Goal: Information Seeking & Learning: Learn about a topic

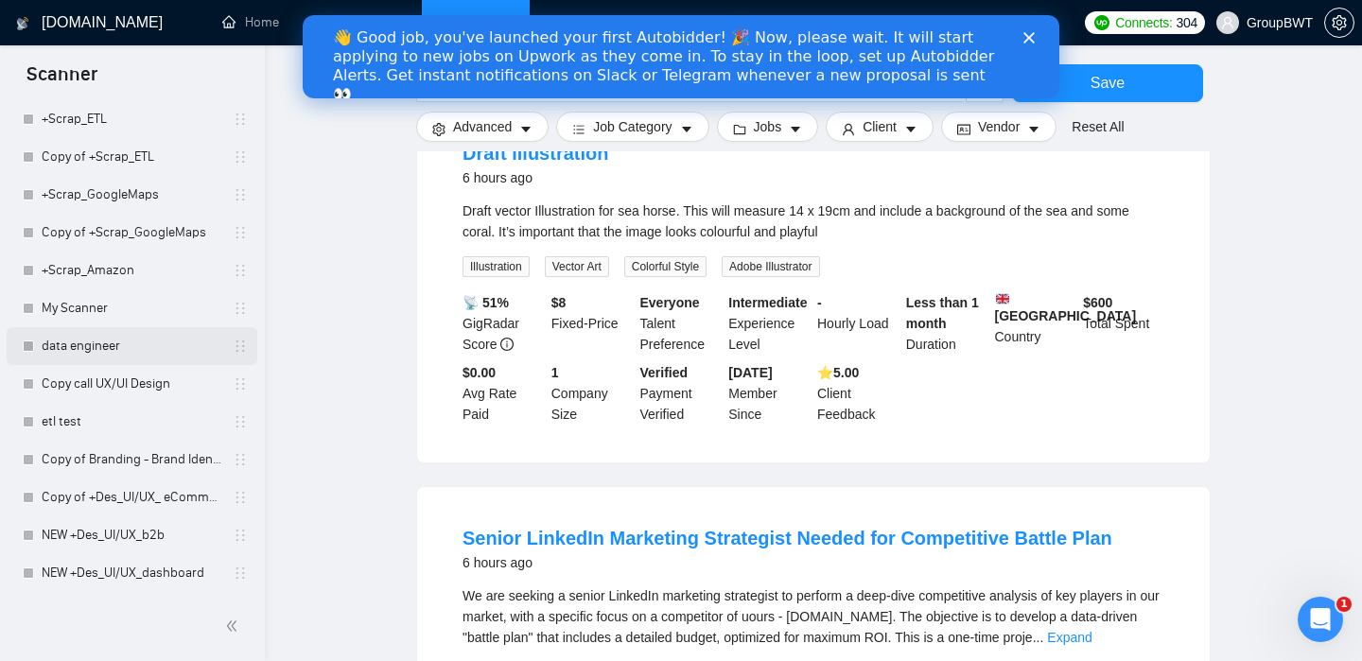
scroll to position [268, 0]
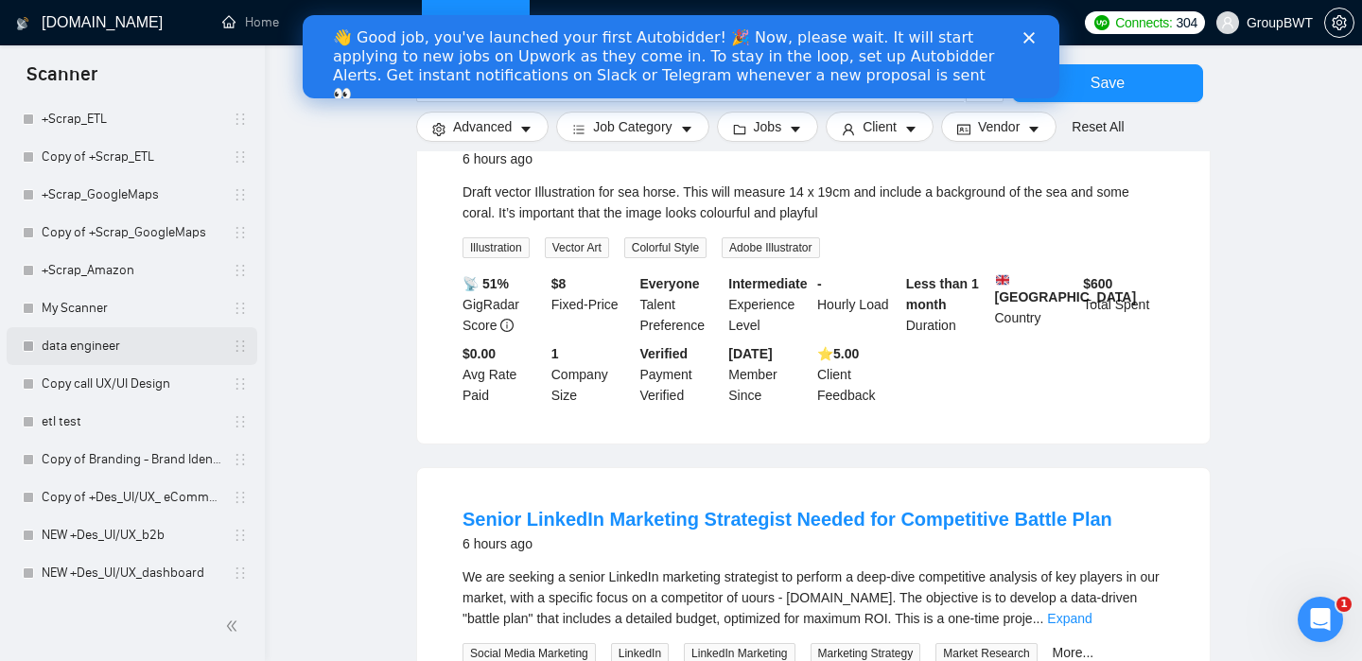
click at [150, 341] on link "data engineer" at bounding box center [132, 346] width 180 height 38
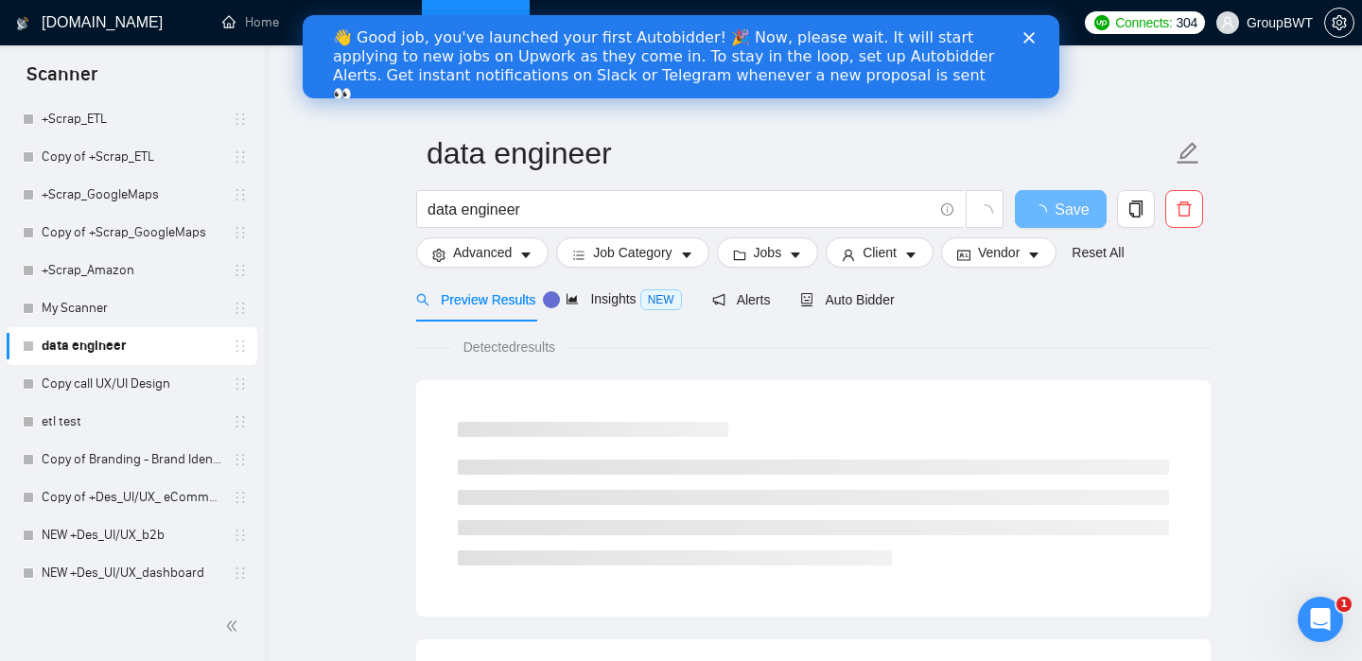
click at [1029, 39] on icon "Закрыть" at bounding box center [1029, 37] width 11 height 11
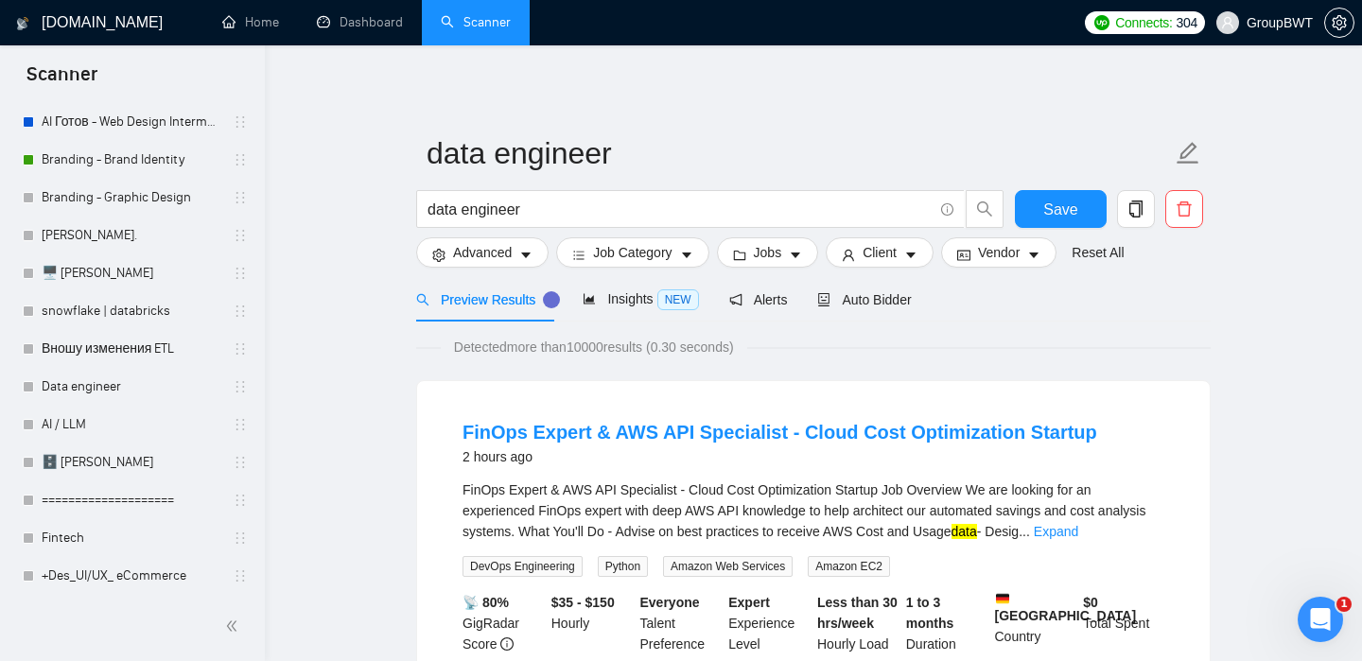
scroll to position [375, 0]
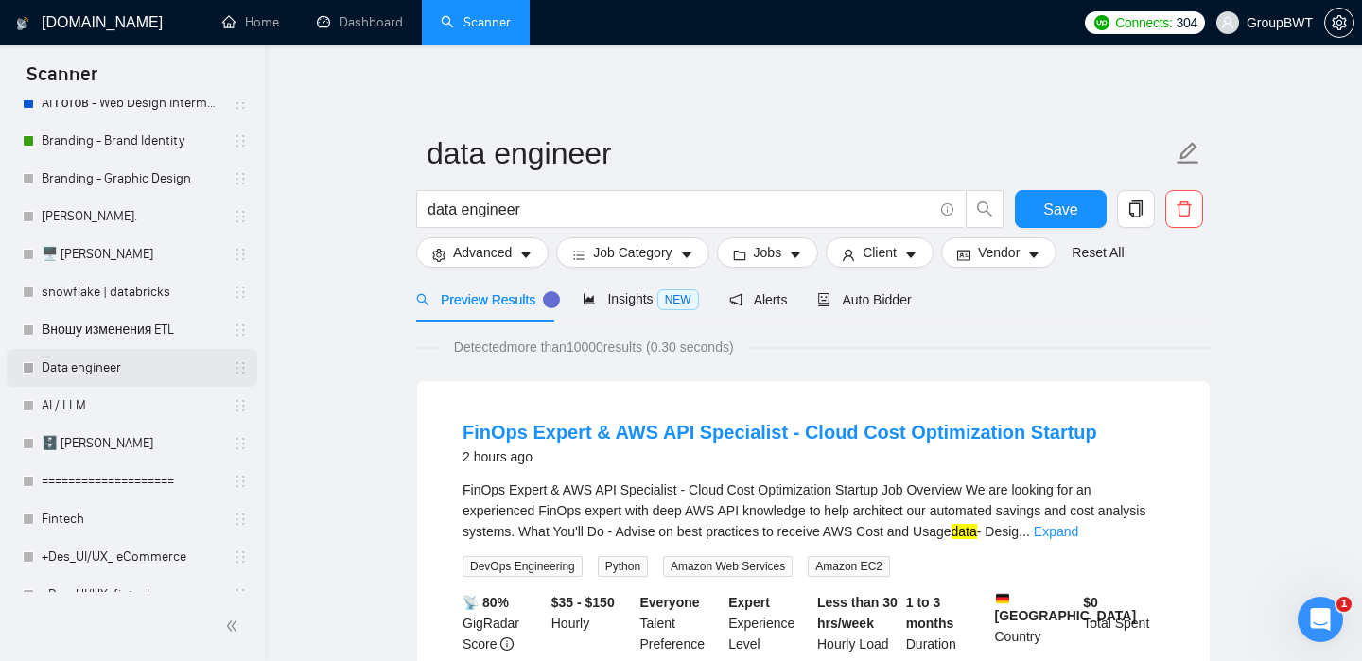
click at [112, 358] on link "Data engineer" at bounding box center [132, 368] width 180 height 38
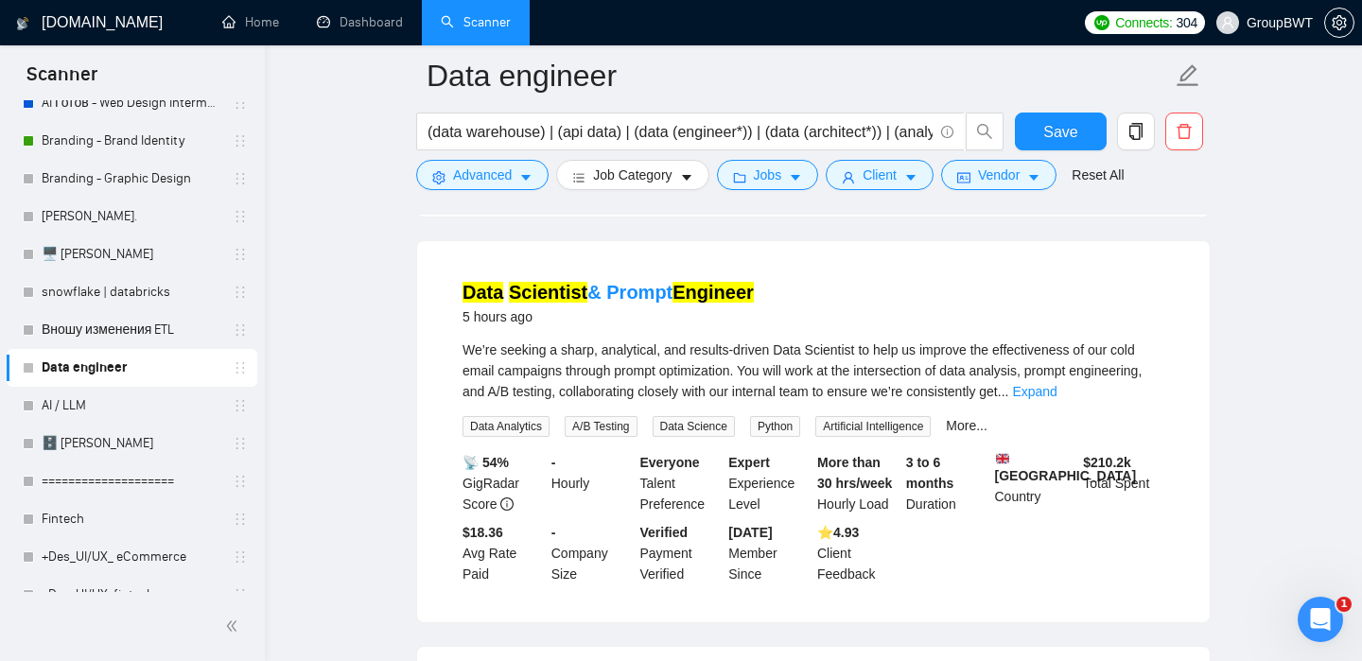
scroll to position [593, 0]
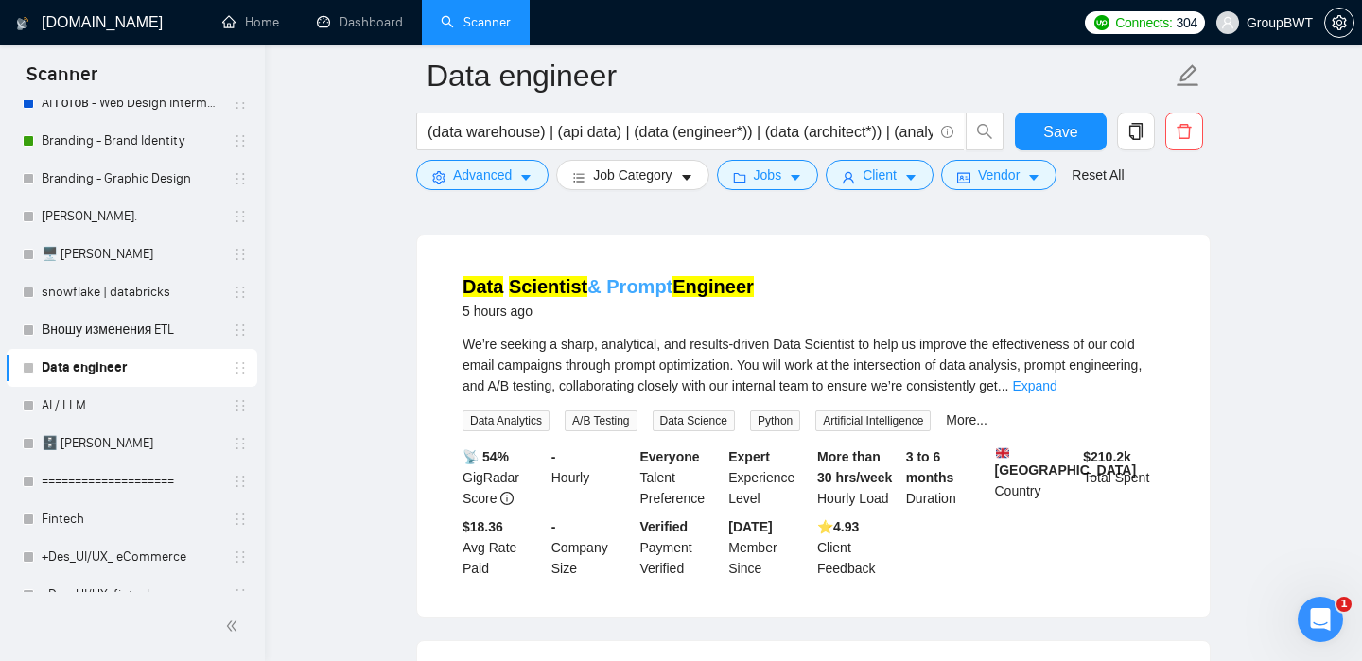
click at [727, 285] on mark "Engineer" at bounding box center [713, 286] width 81 height 21
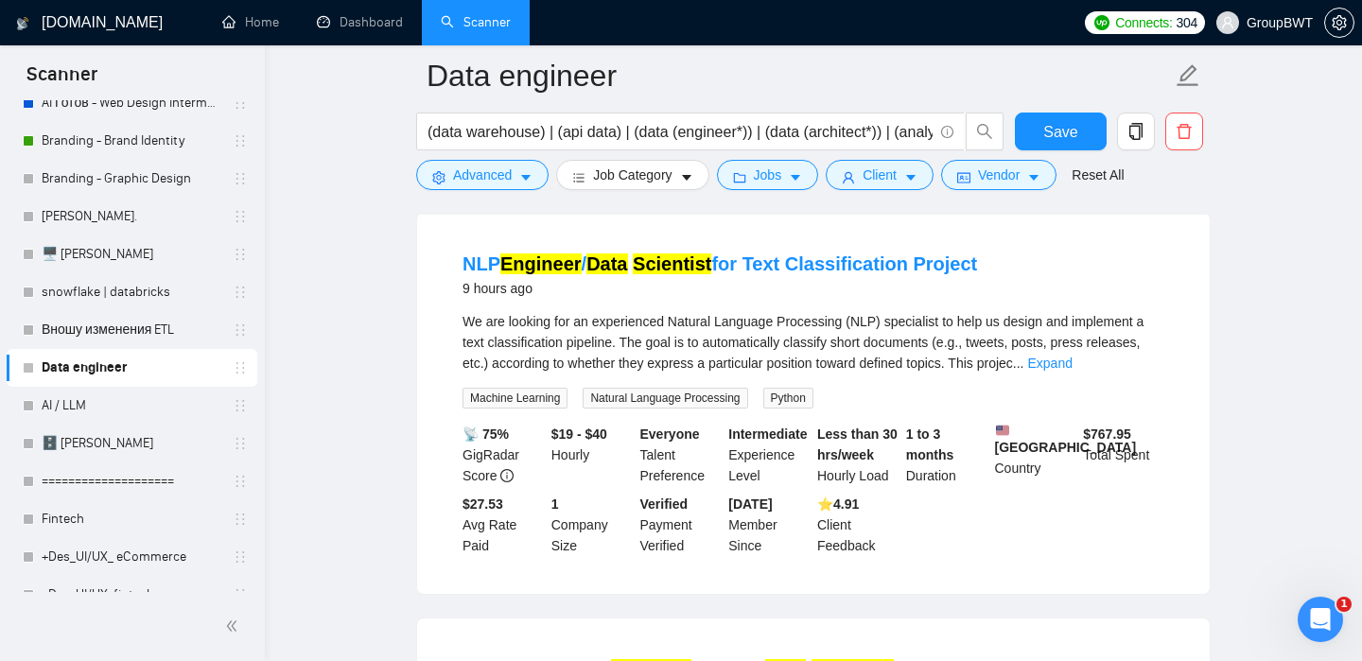
scroll to position [1023, 0]
click at [894, 273] on link "NLP Engineer / Data Scientist for Text Classification Project" at bounding box center [720, 263] width 515 height 21
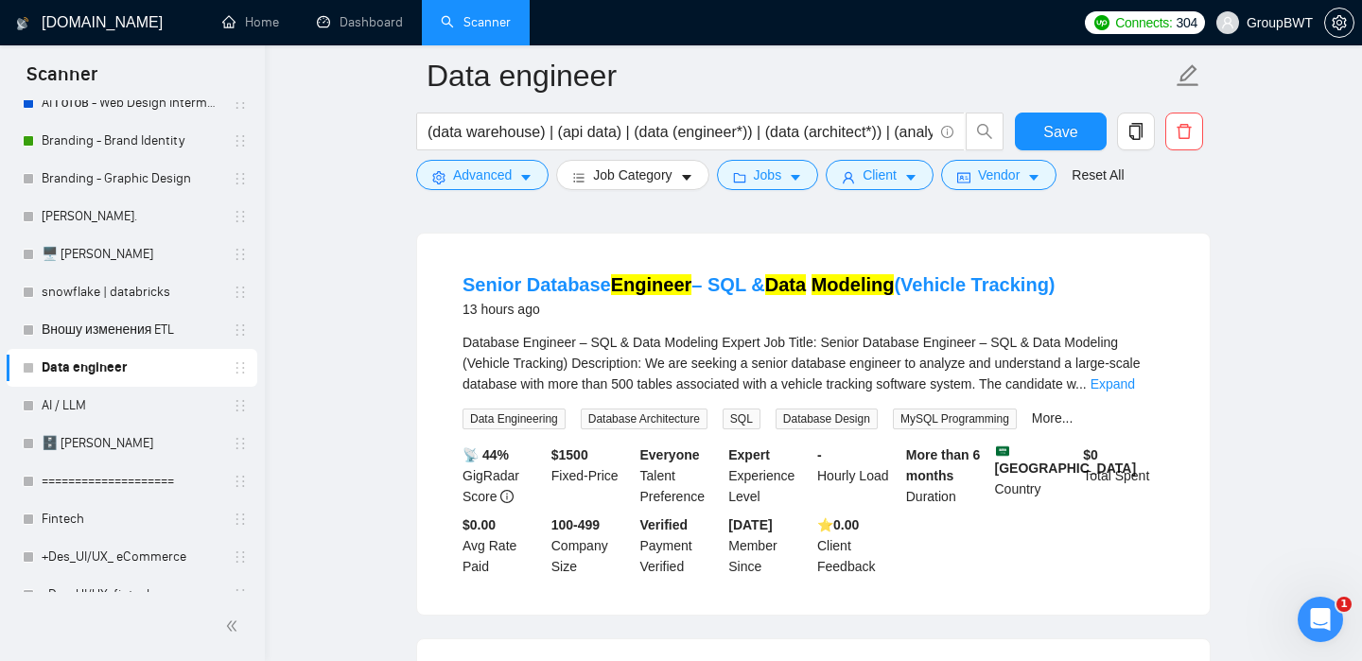
scroll to position [1409, 0]
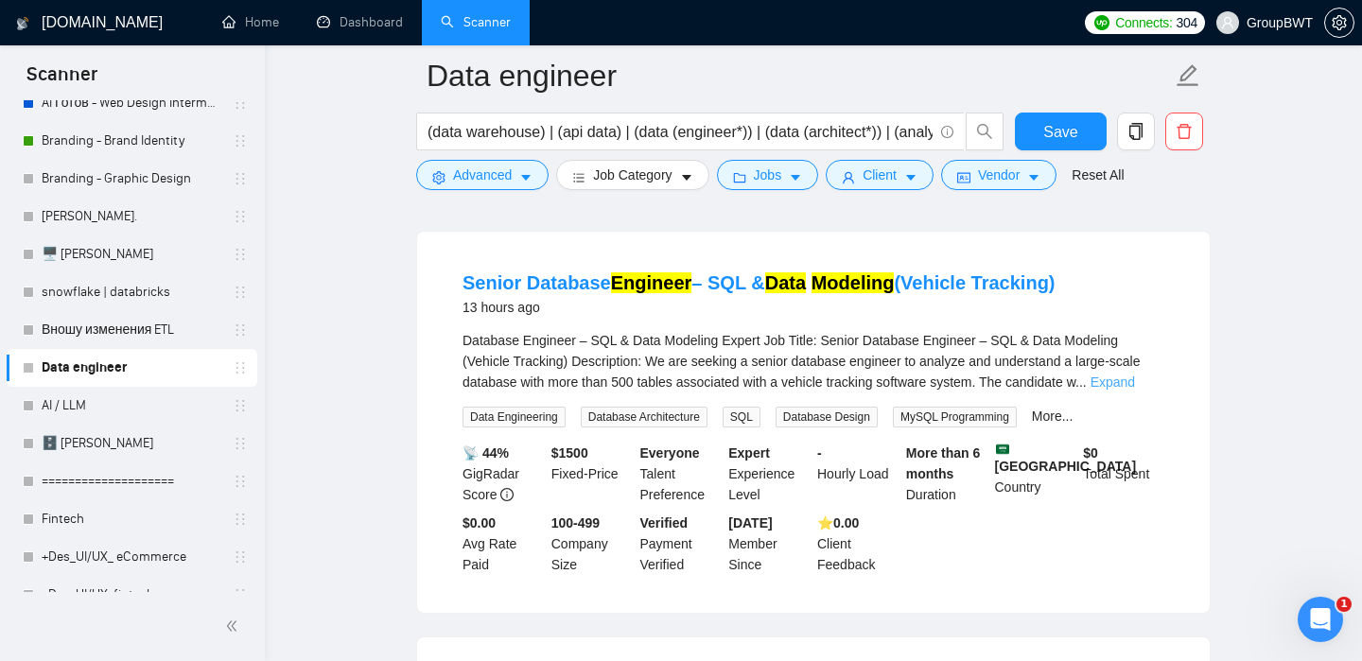
click at [1135, 390] on link "Expand" at bounding box center [1113, 382] width 44 height 15
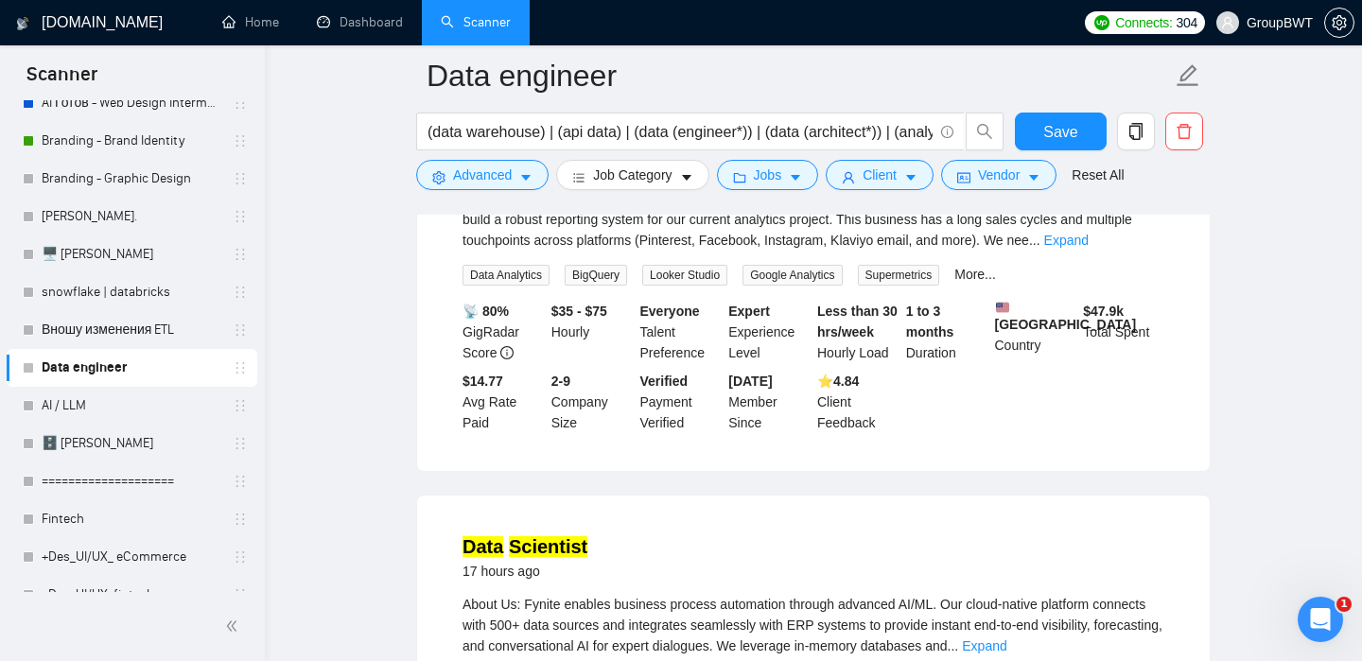
scroll to position [2121, 0]
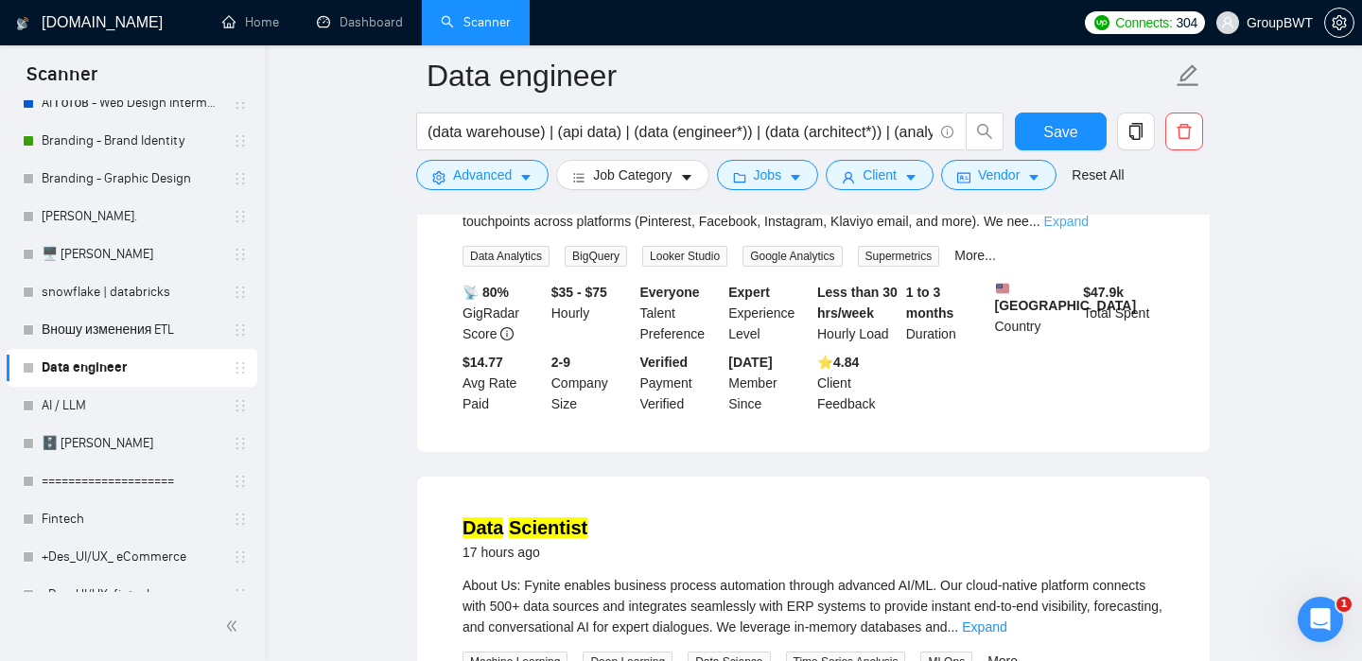
click at [1089, 229] on link "Expand" at bounding box center [1067, 221] width 44 height 15
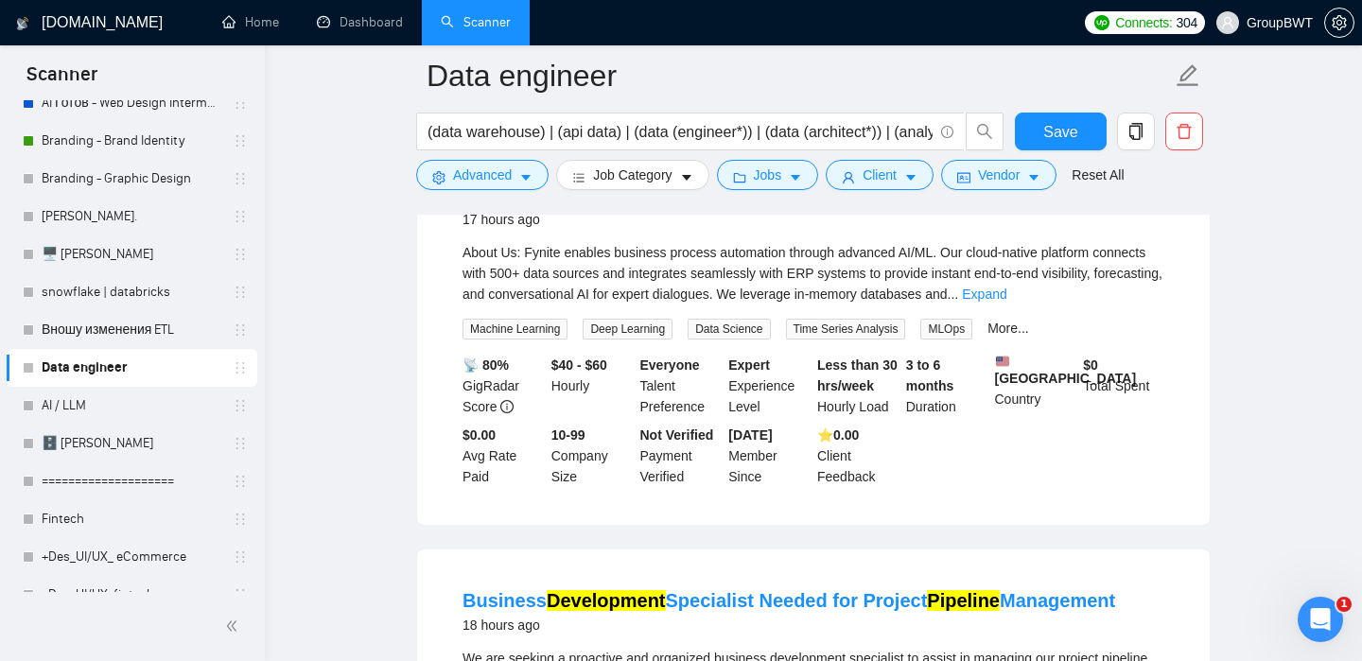
scroll to position [2716, 0]
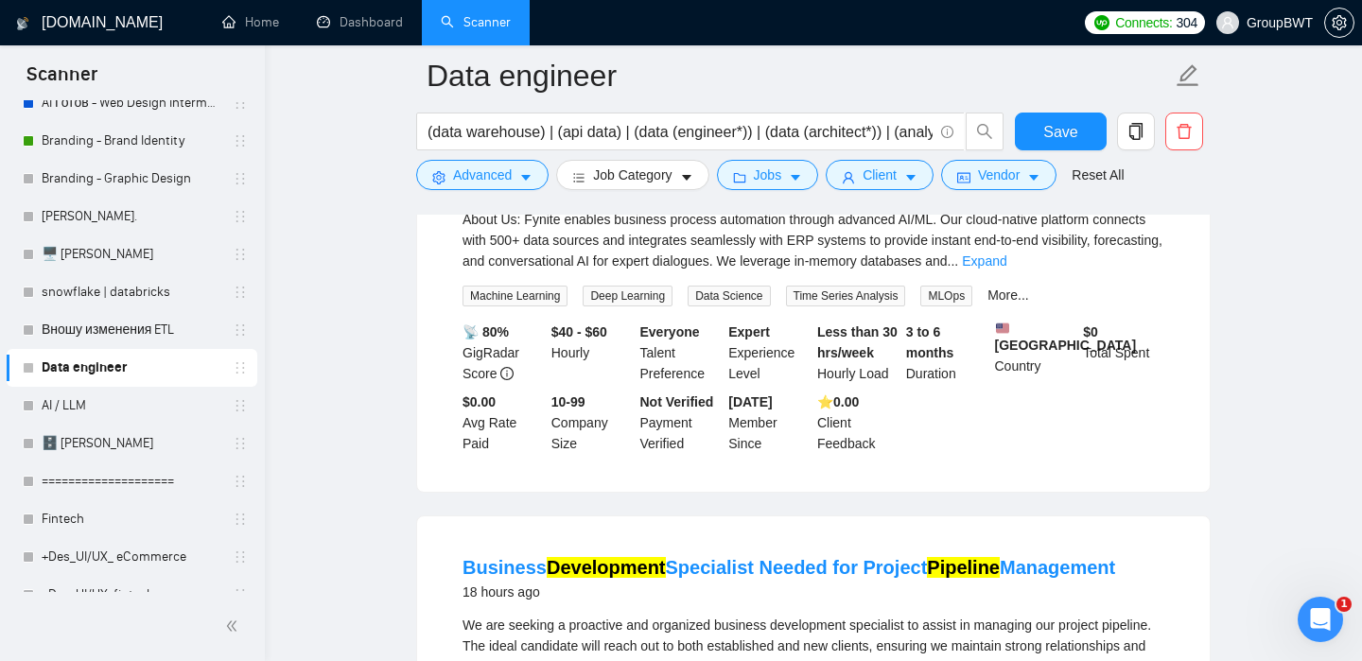
click at [547, 172] on mark "Scientist" at bounding box center [548, 161] width 79 height 21
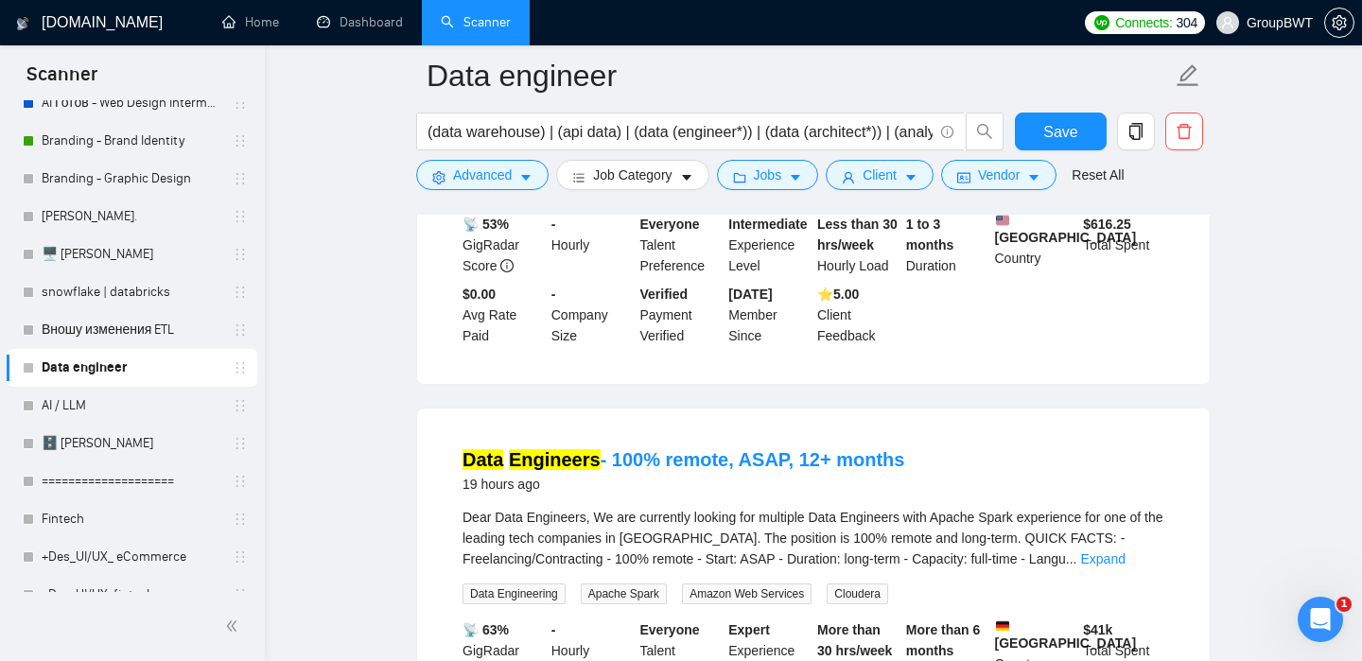
scroll to position [3641, 0]
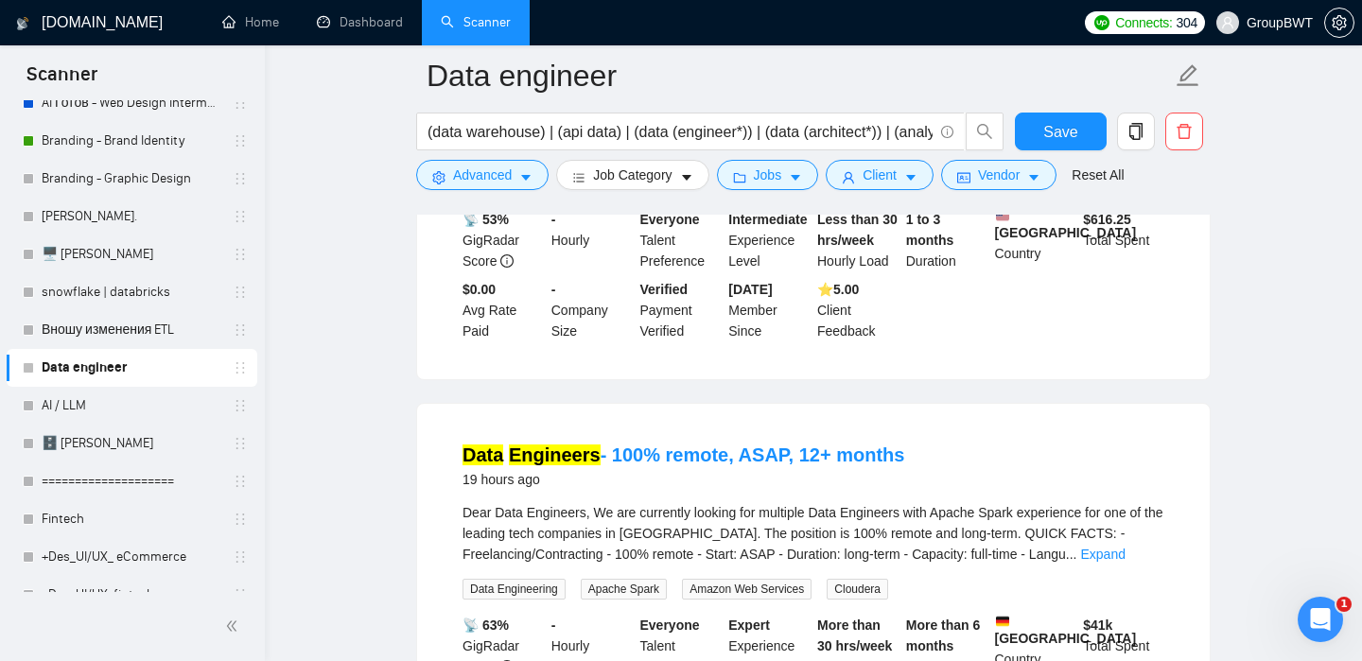
click at [1043, 156] on link "Expand" at bounding box center [1020, 148] width 44 height 15
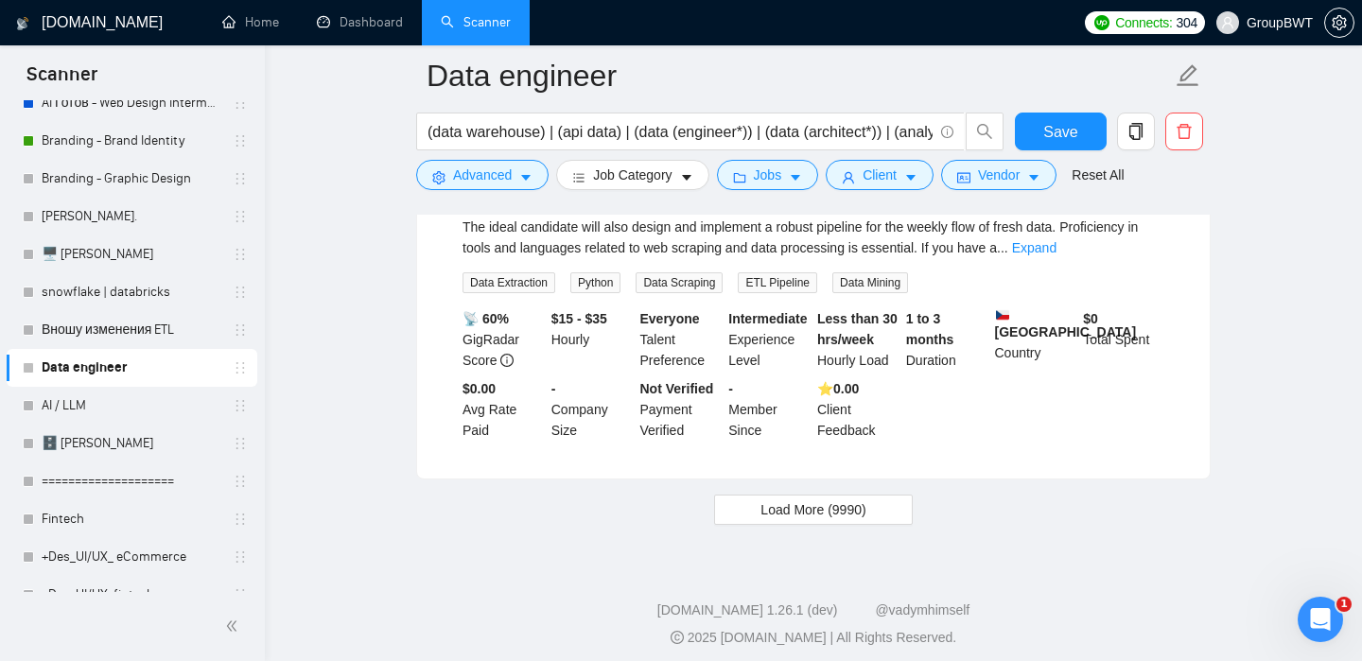
scroll to position [4396, 0]
click at [710, 158] on mark "Pipeline" at bounding box center [710, 147] width 73 height 21
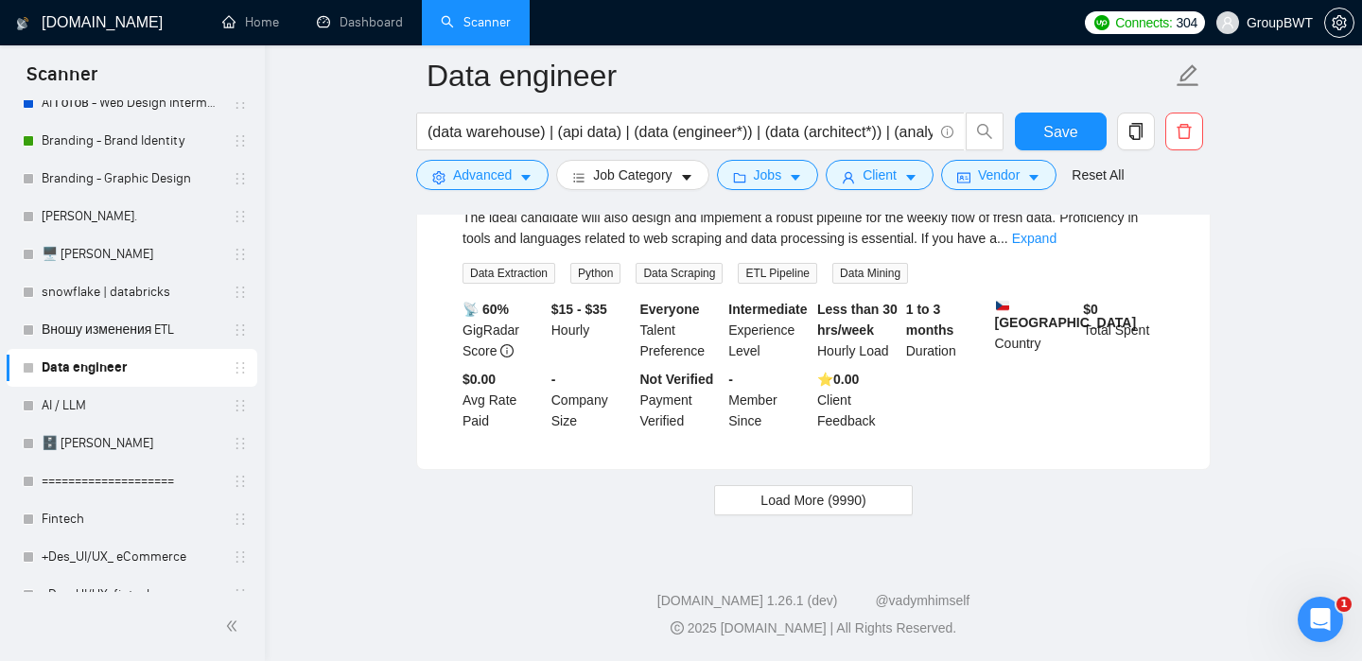
scroll to position [4534, 0]
click at [807, 490] on span "Load More (9990)" at bounding box center [813, 500] width 105 height 21
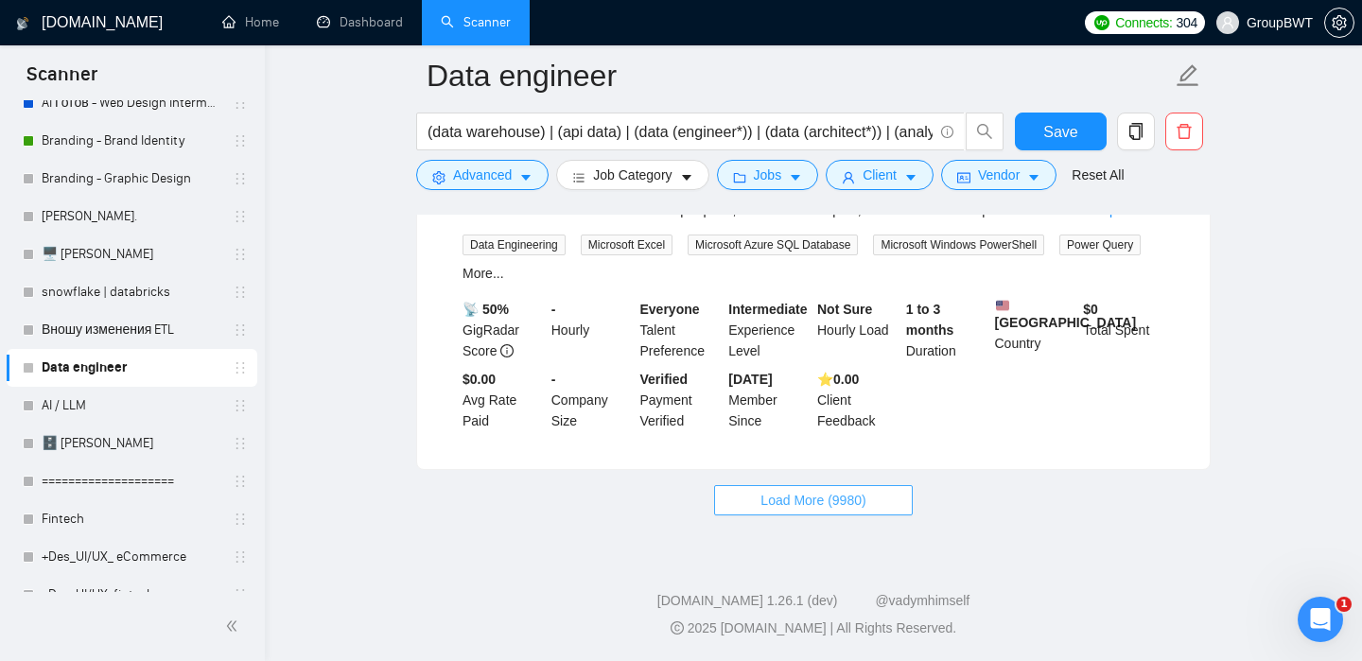
scroll to position [8676, 0]
click at [897, 501] on button "Load More (9980)" at bounding box center [813, 500] width 198 height 30
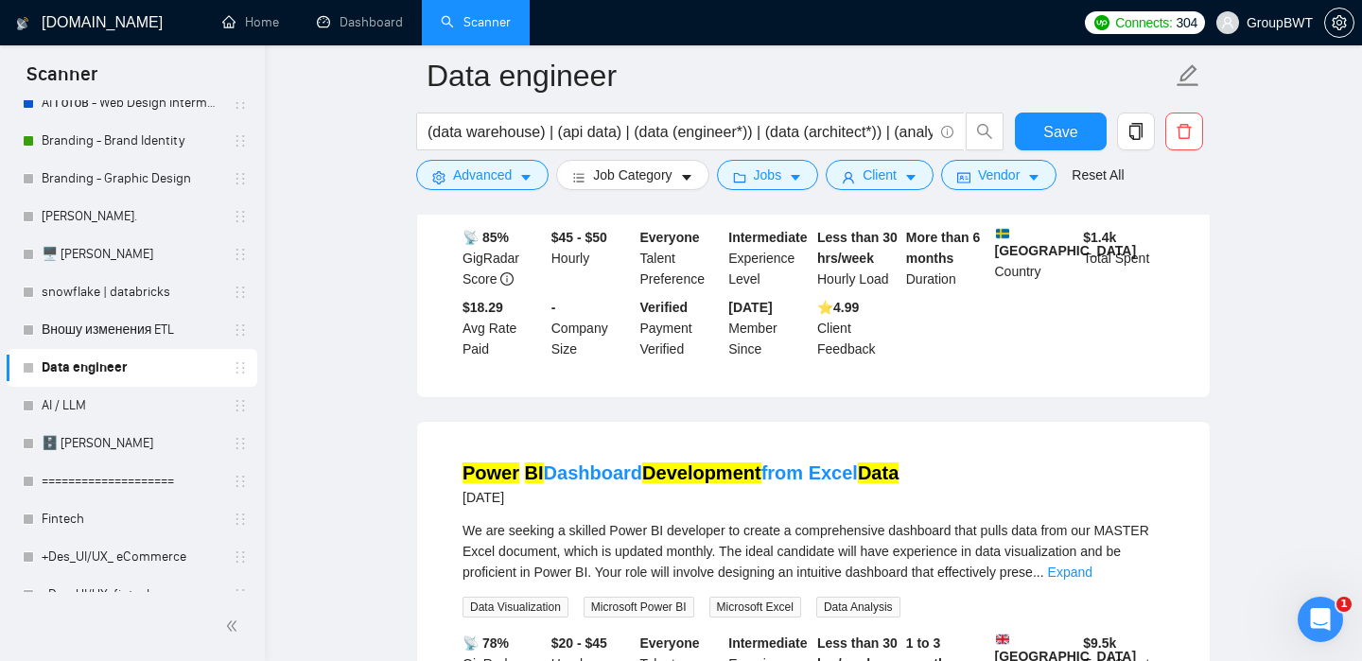
scroll to position [9804, 0]
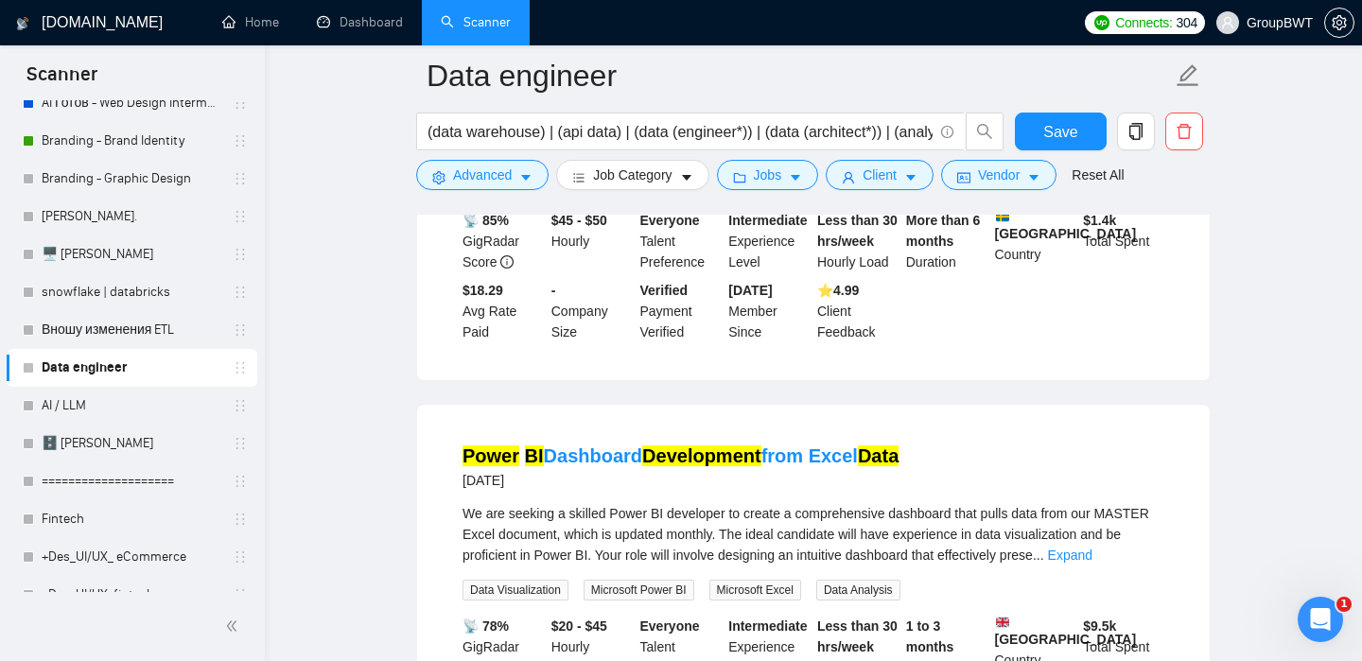
click at [588, 61] on mark "Engineer" at bounding box center [613, 50] width 81 height 21
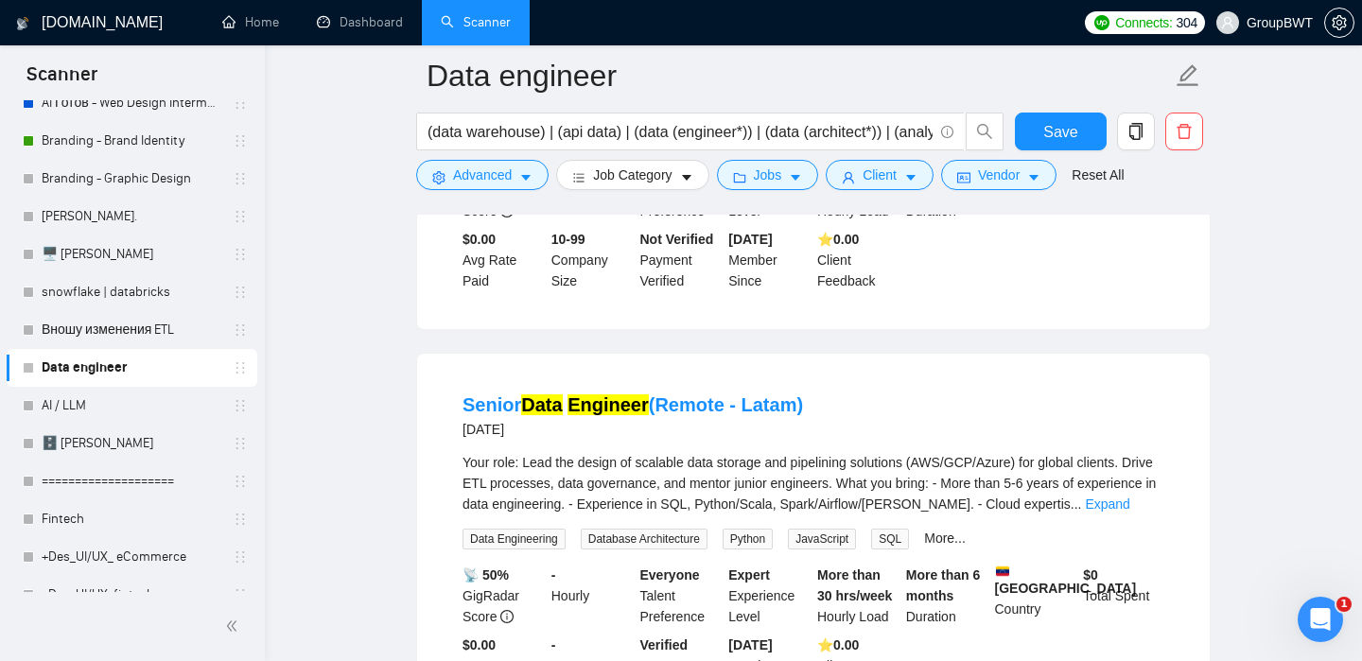
scroll to position [11072, 0]
click at [1116, 107] on link "Expand" at bounding box center [1093, 99] width 44 height 15
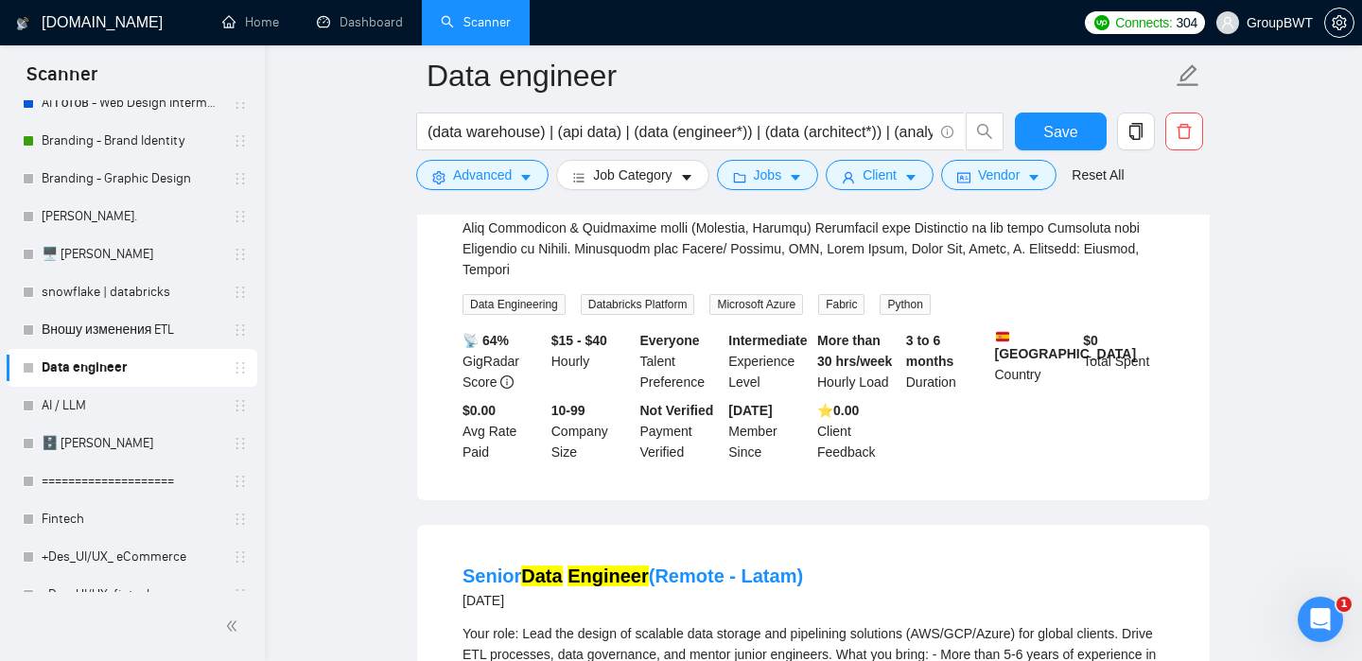
scroll to position [11045, 0]
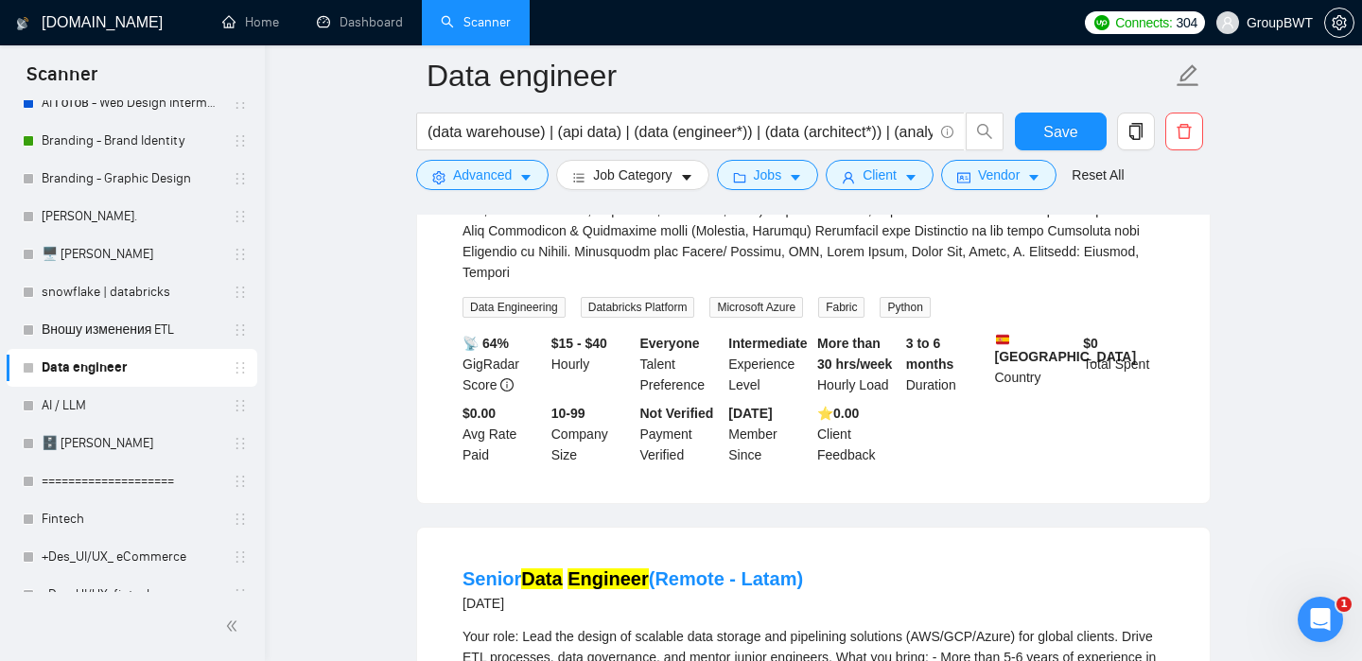
click at [603, 38] on mark "Engineer" at bounding box center [602, 27] width 81 height 21
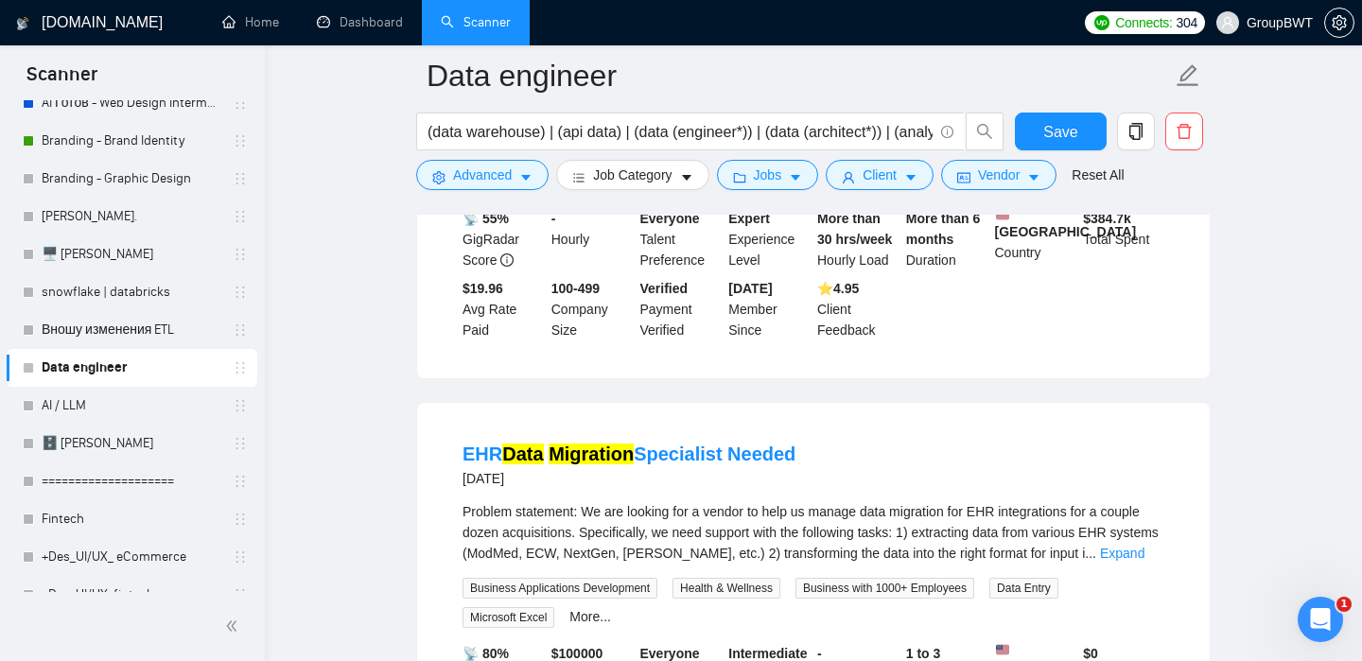
scroll to position [12406, 0]
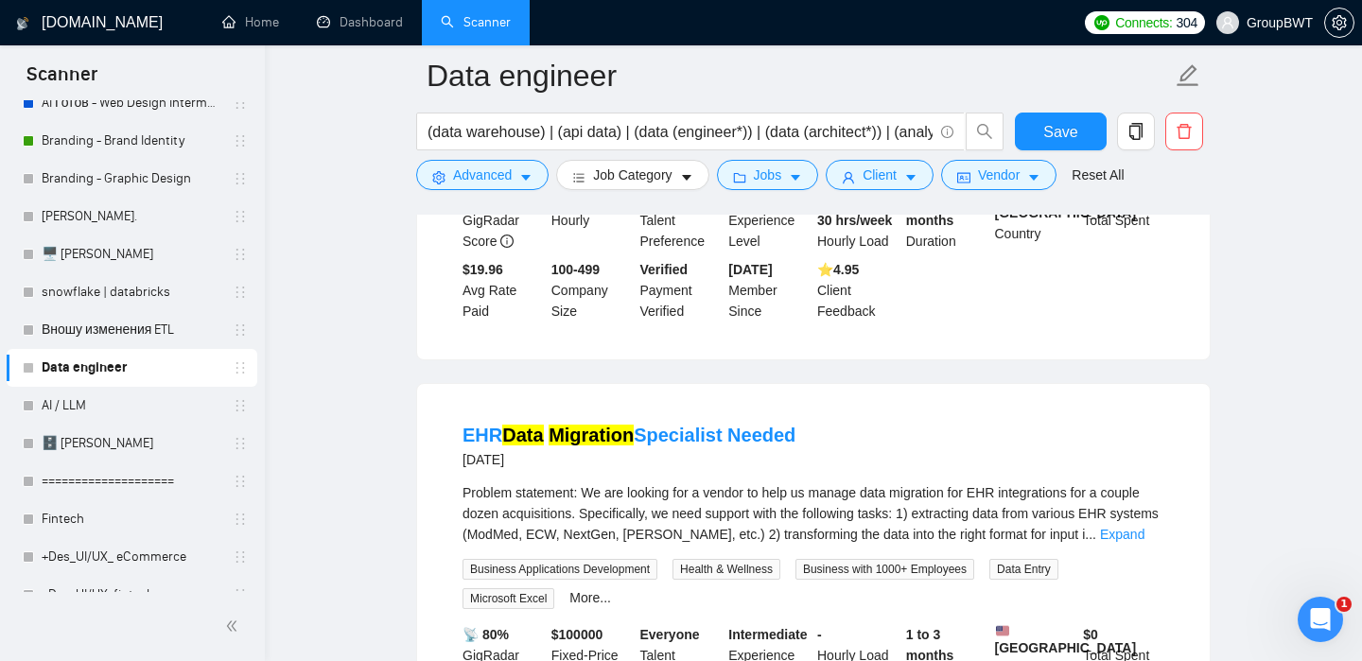
click at [677, 40] on mark "strategy" at bounding box center [687, 29] width 74 height 21
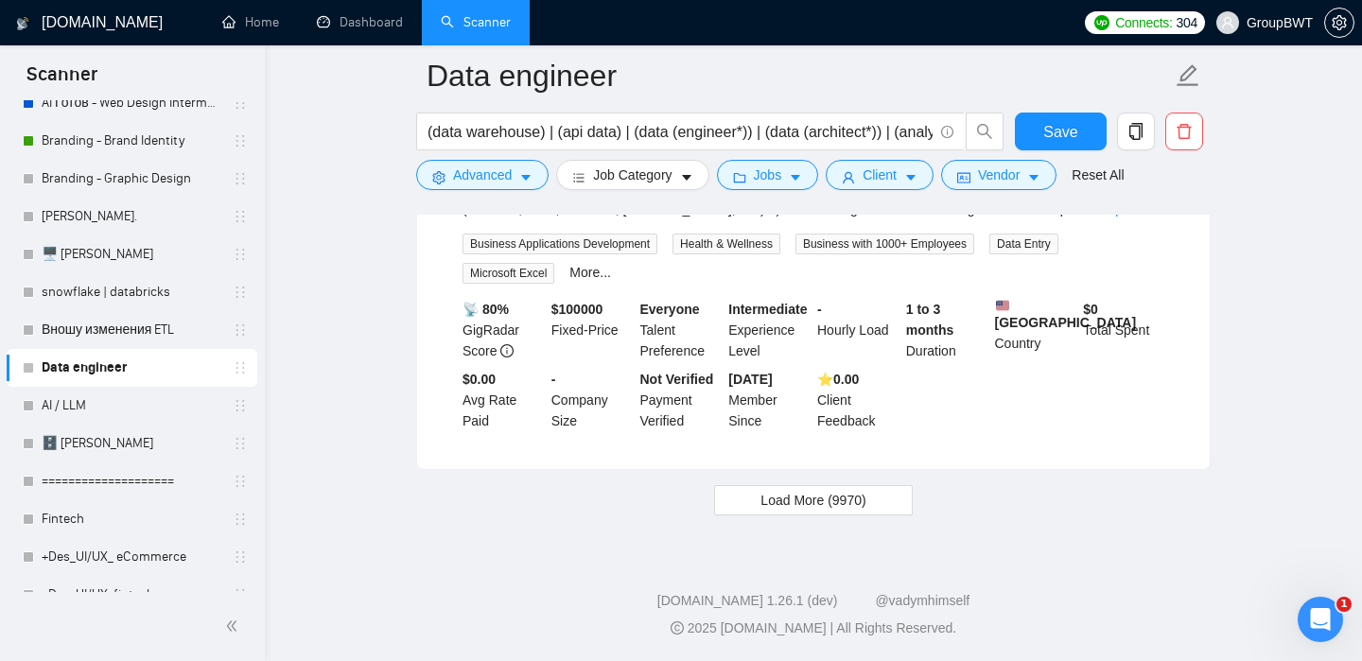
scroll to position [12870, 0]
click at [149, 296] on link "snowflake | databricks" at bounding box center [132, 292] width 180 height 38
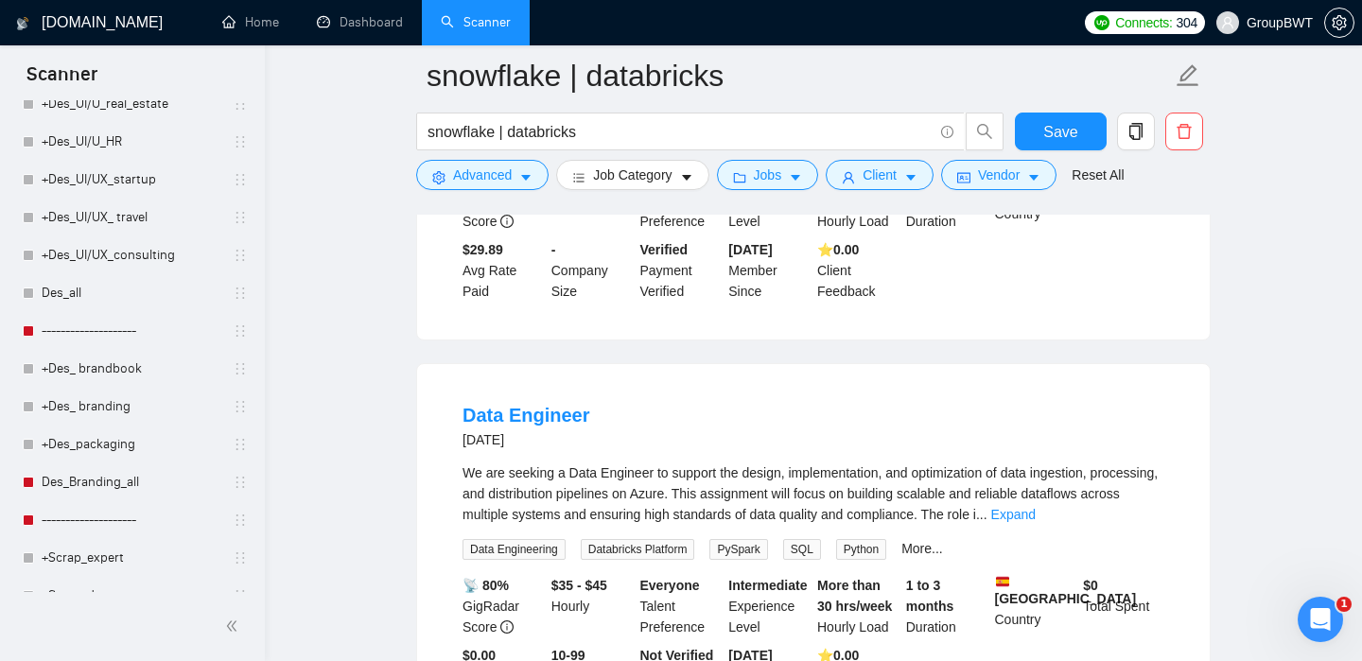
scroll to position [1458, 0]
